Goal: Transaction & Acquisition: Purchase product/service

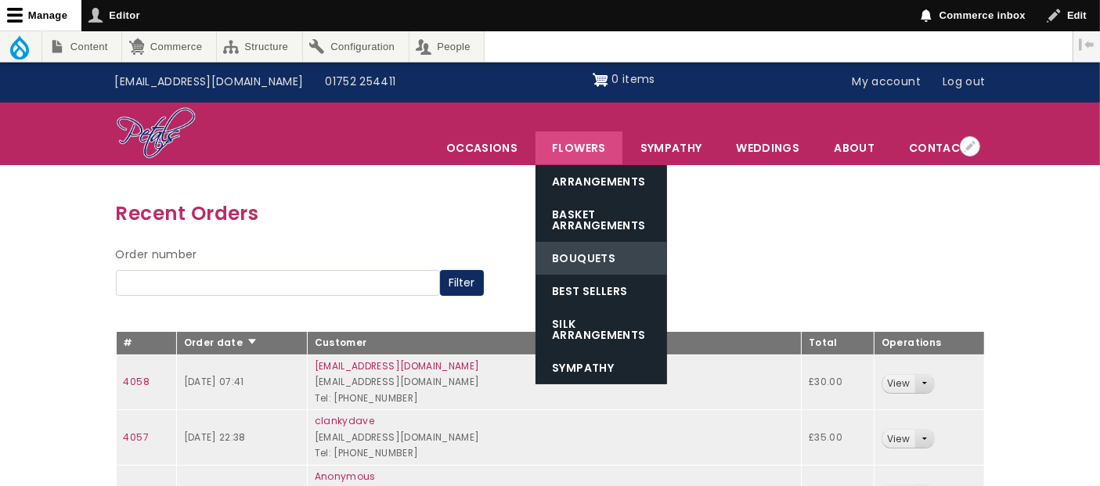
click at [587, 256] on link "Bouquets" at bounding box center [602, 258] width 132 height 33
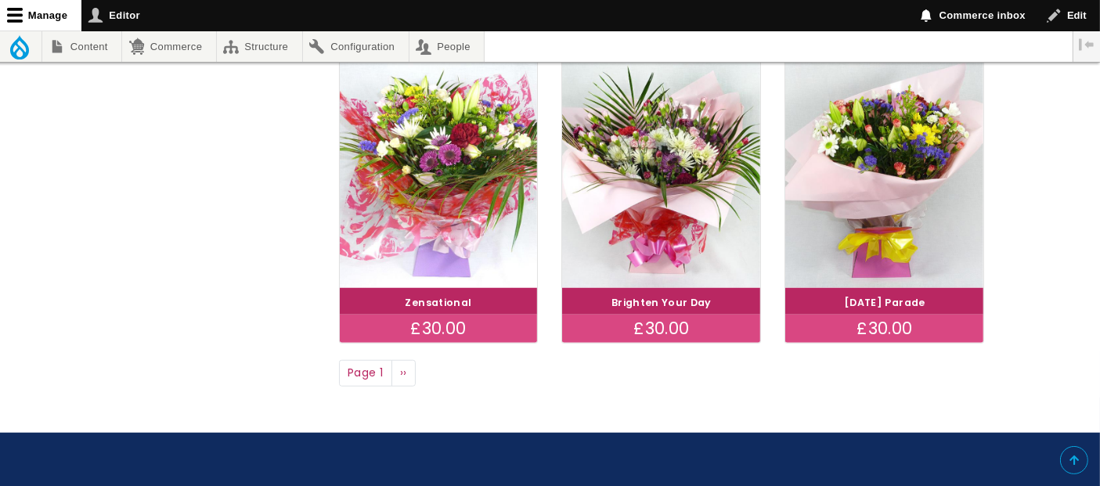
scroll to position [1322, 0]
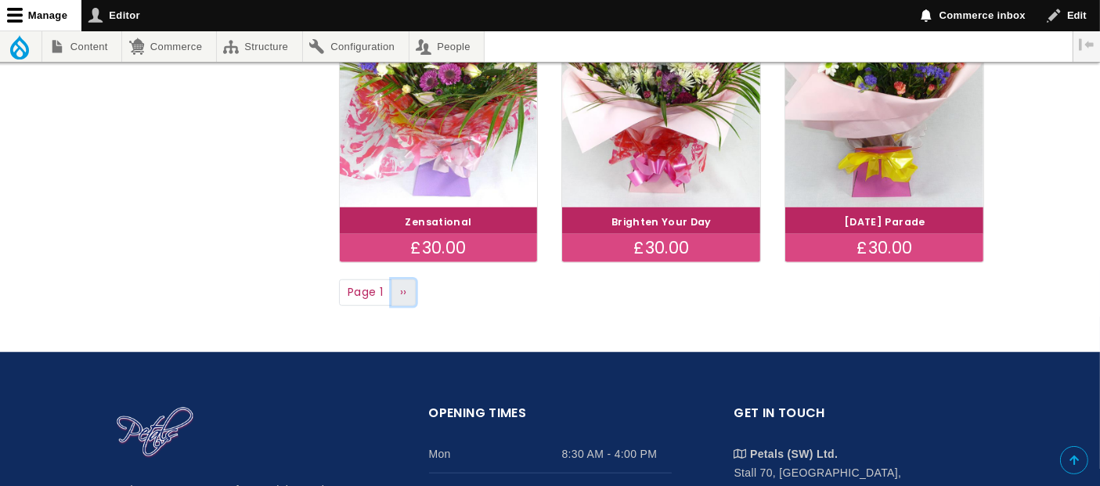
click at [411, 291] on link "Next page ››" at bounding box center [404, 293] width 25 height 27
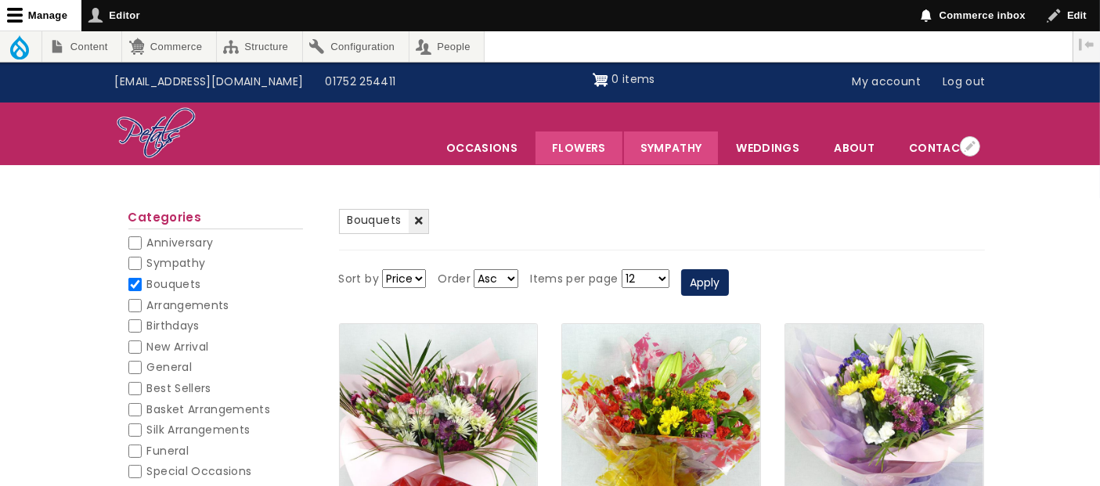
click at [681, 146] on link "Sympathy" at bounding box center [671, 148] width 95 height 33
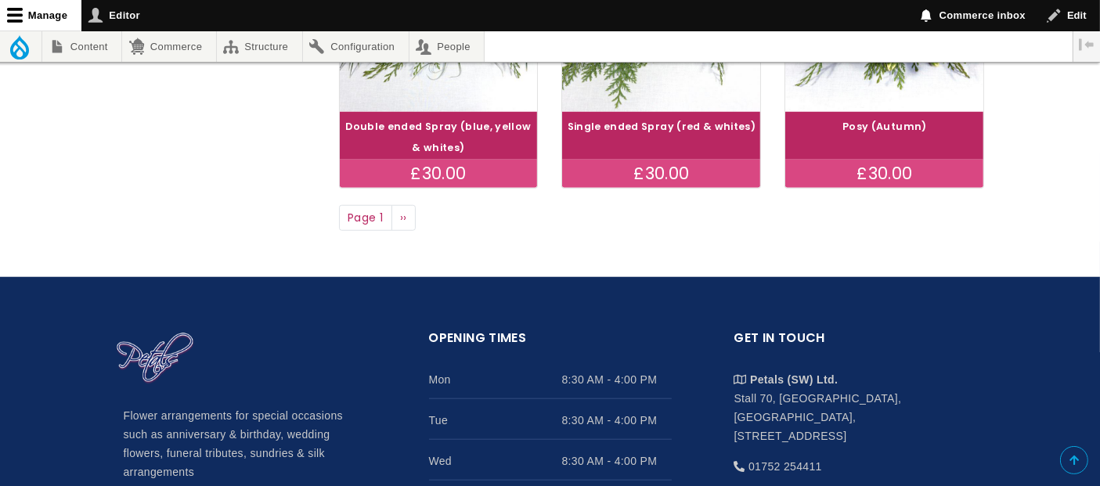
scroll to position [1461, 0]
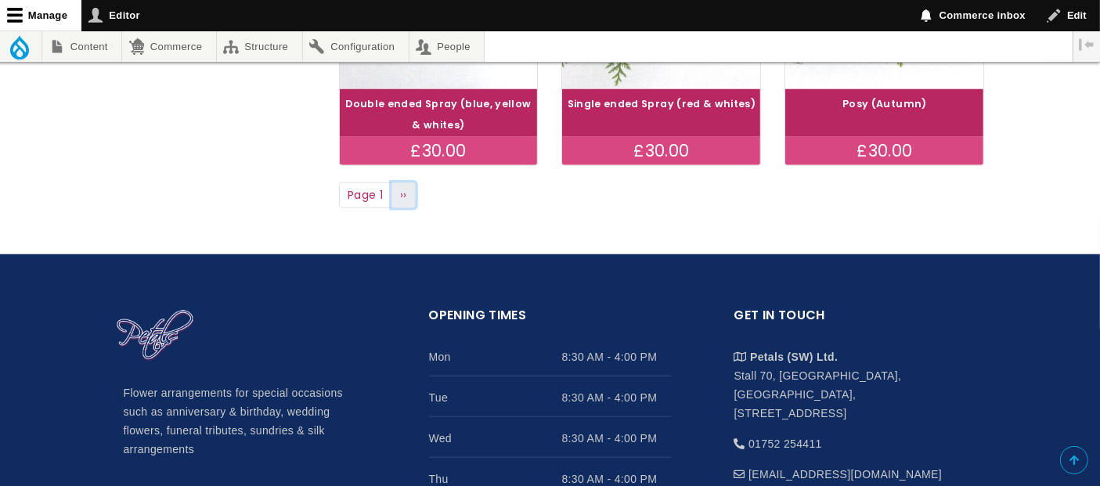
click at [406, 197] on span "››" at bounding box center [403, 195] width 7 height 16
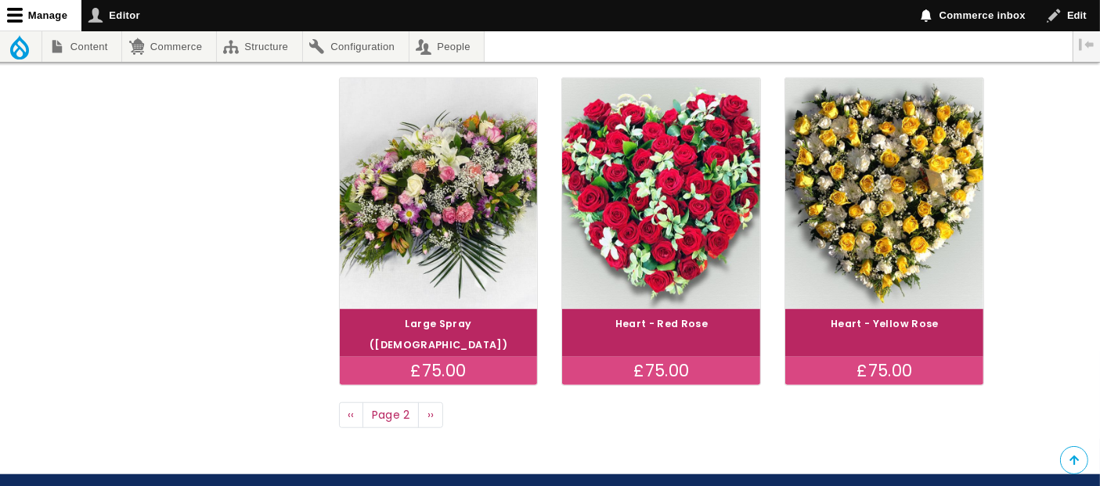
scroll to position [1299, 0]
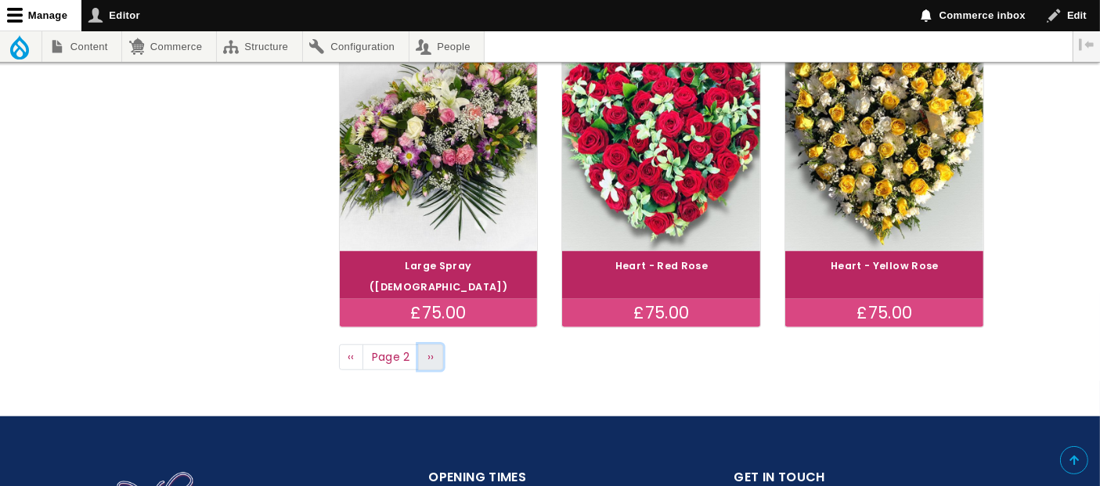
click at [429, 349] on span "››" at bounding box center [431, 357] width 7 height 16
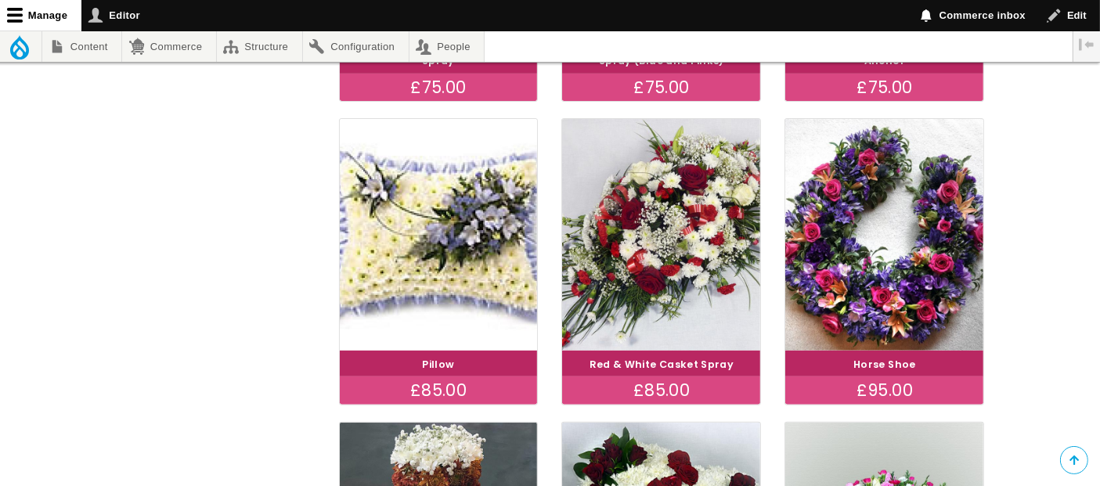
scroll to position [579, 0]
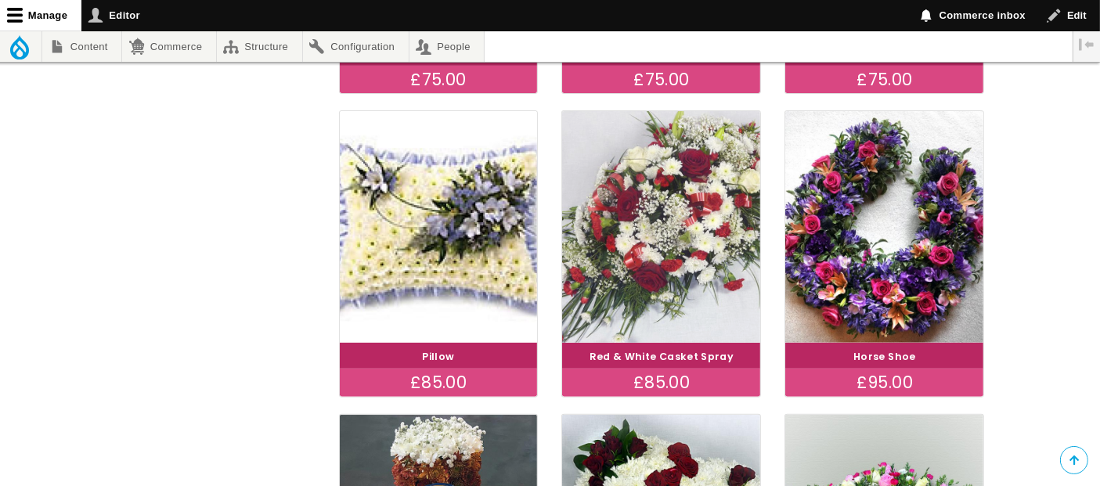
click at [670, 251] on img at bounding box center [661, 227] width 222 height 258
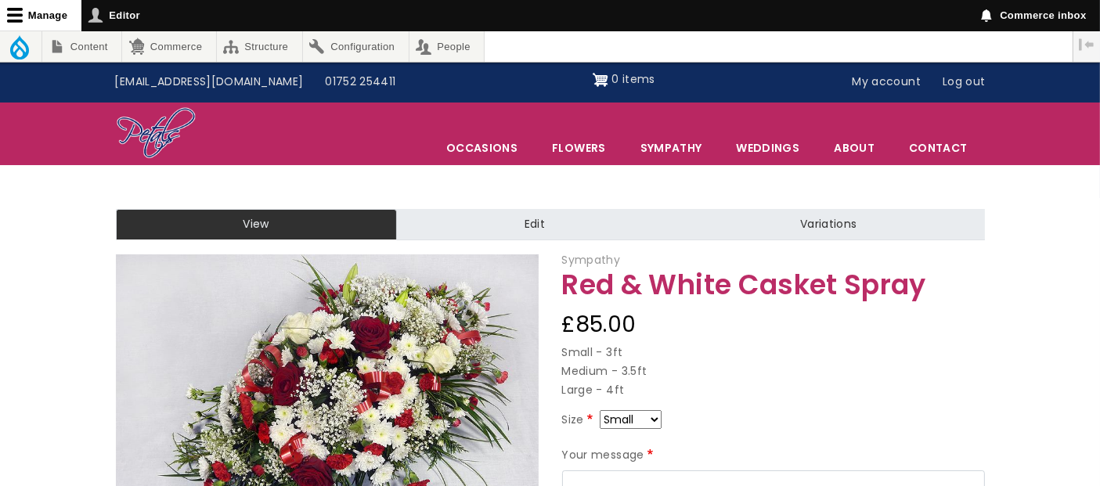
click at [657, 415] on select "Small Medium Large" at bounding box center [631, 419] width 62 height 19
select select "10"
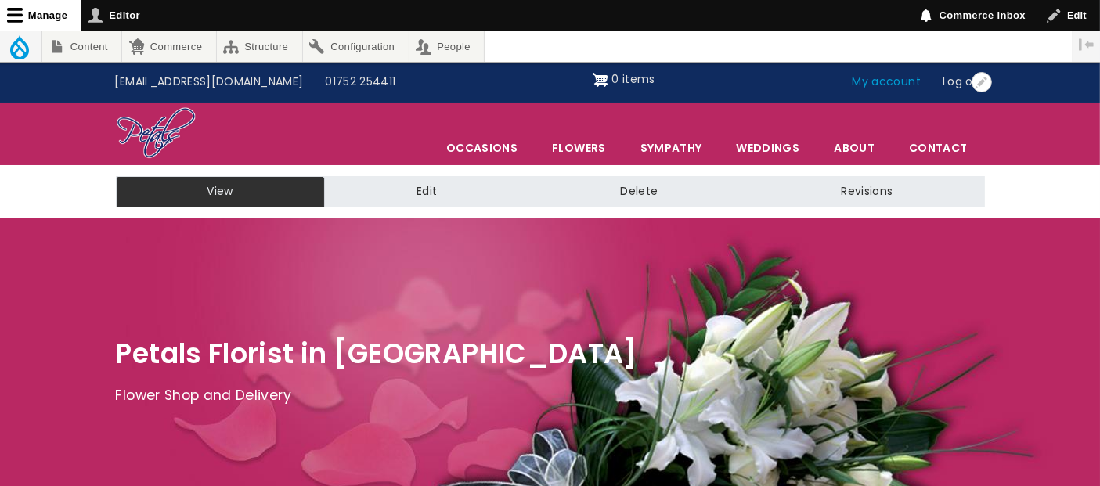
click at [890, 85] on link "My account" at bounding box center [887, 82] width 91 height 30
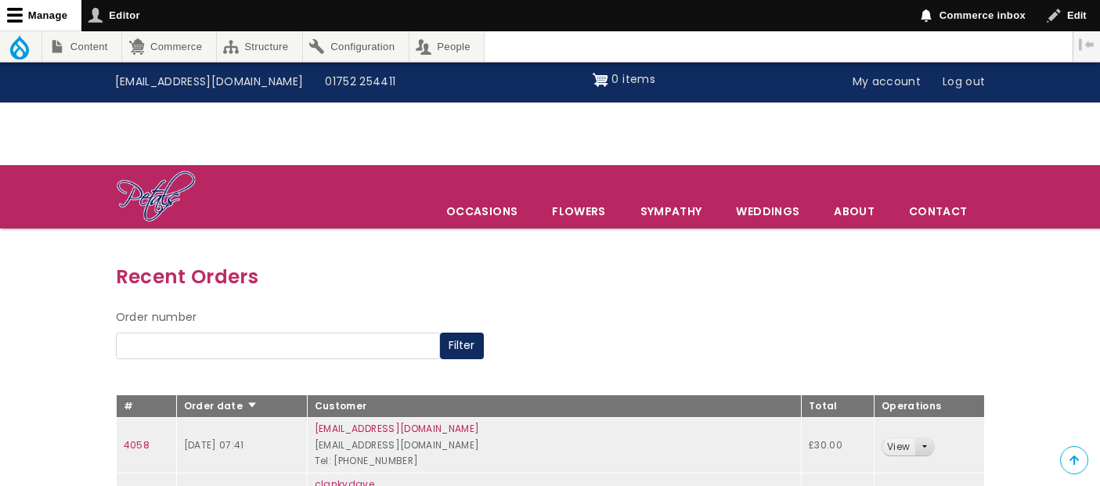
scroll to position [324, 0]
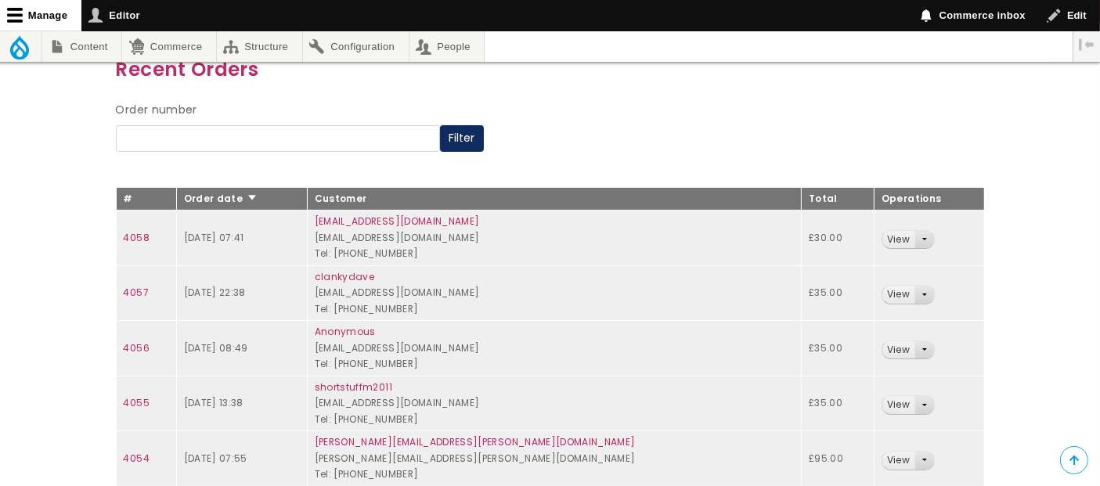
scroll to position [197, 0]
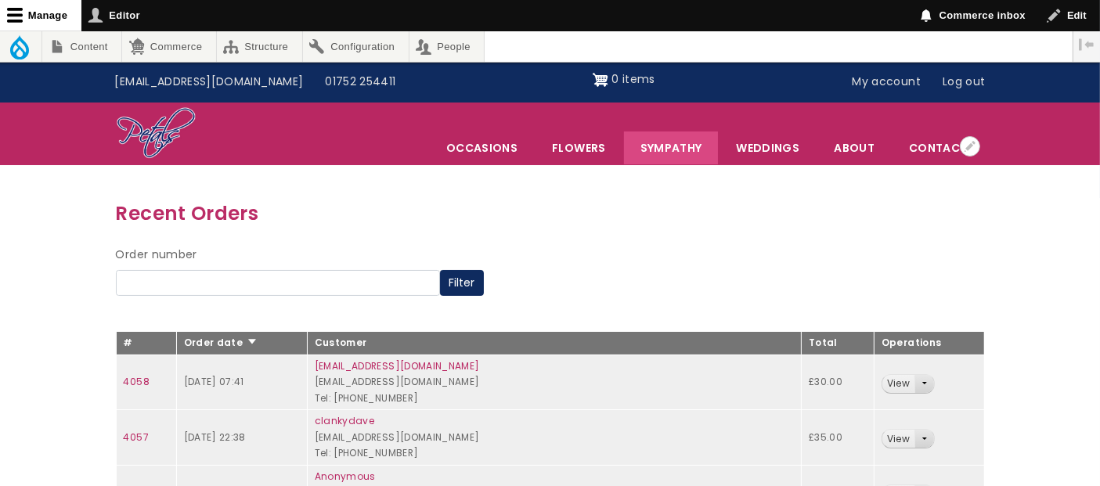
click at [690, 147] on link "Sympathy" at bounding box center [671, 148] width 95 height 33
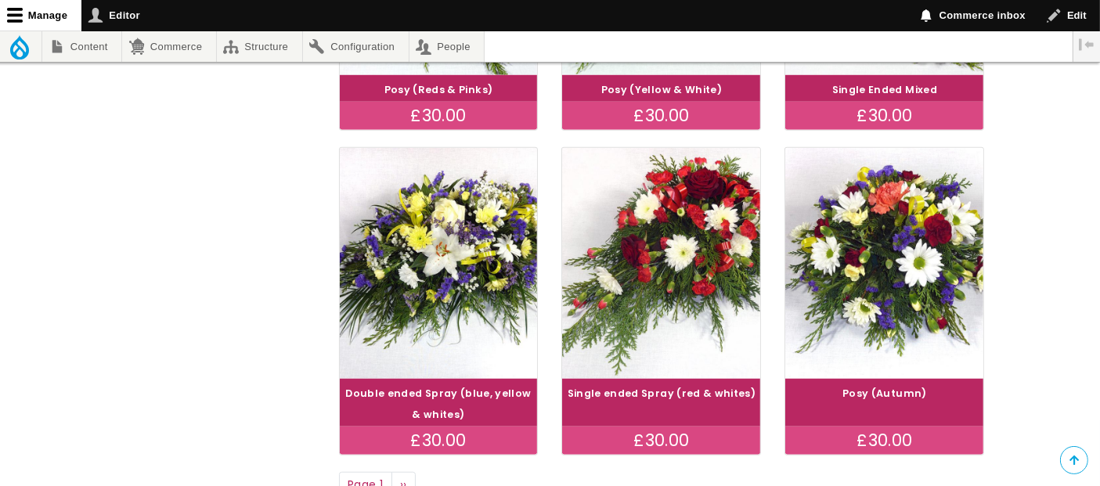
scroll to position [1253, 0]
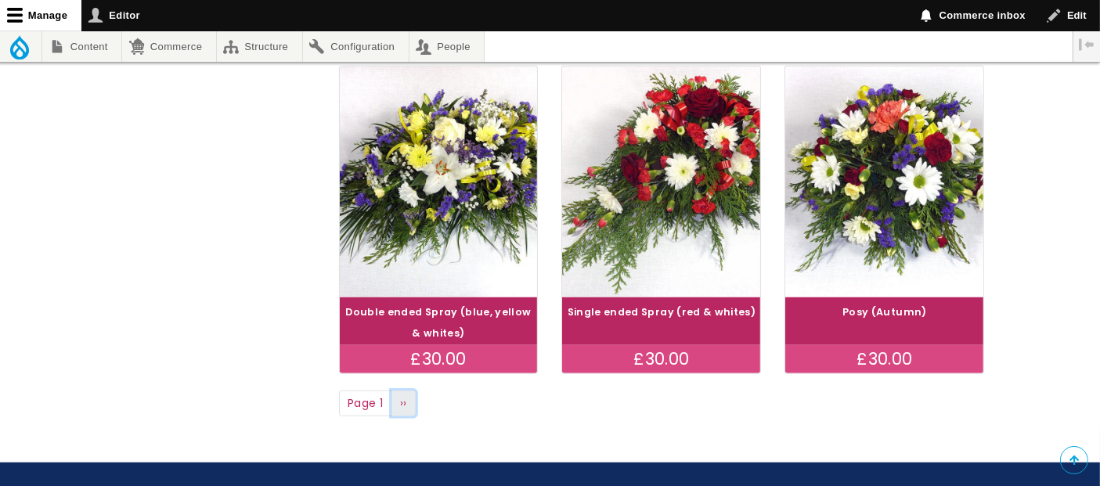
click at [406, 403] on span "››" at bounding box center [403, 403] width 7 height 16
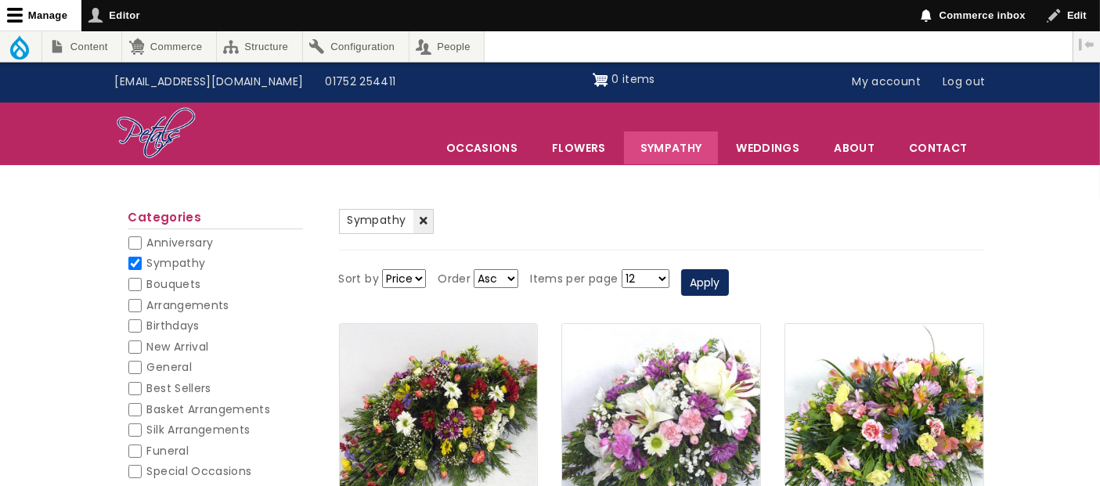
click at [724, 431] on img at bounding box center [661, 440] width 222 height 258
